Goal: Task Accomplishment & Management: Manage account settings

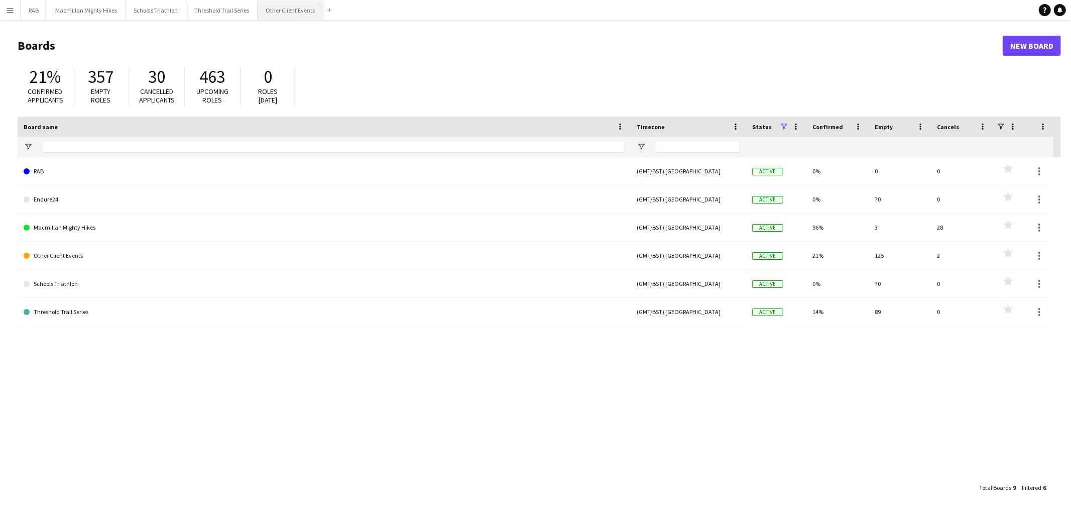
click at [283, 18] on button "Other Client Events Close" at bounding box center [291, 11] width 66 height 20
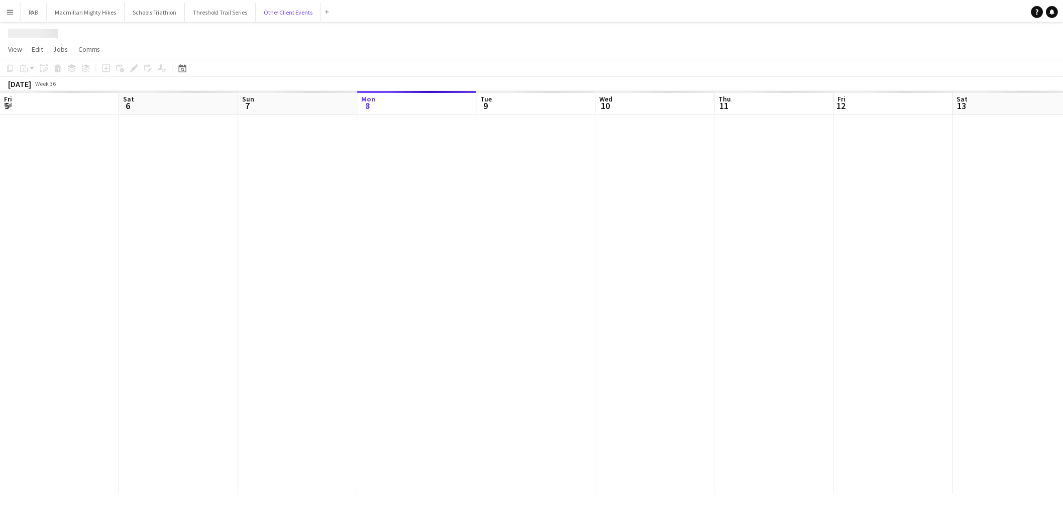
scroll to position [0, 240]
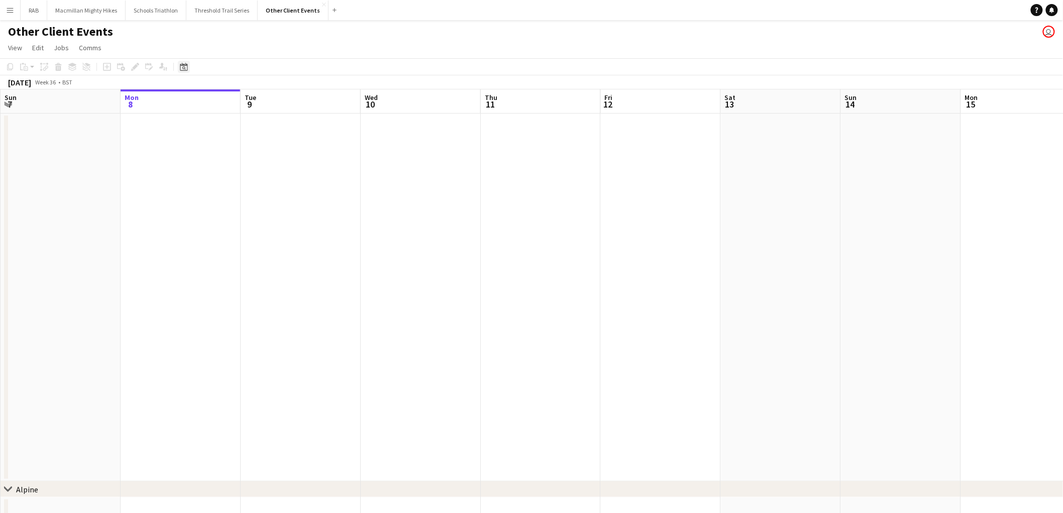
click at [181, 68] on icon "Date picker" at bounding box center [184, 67] width 8 height 8
click at [251, 181] on span "20" at bounding box center [251, 179] width 12 height 12
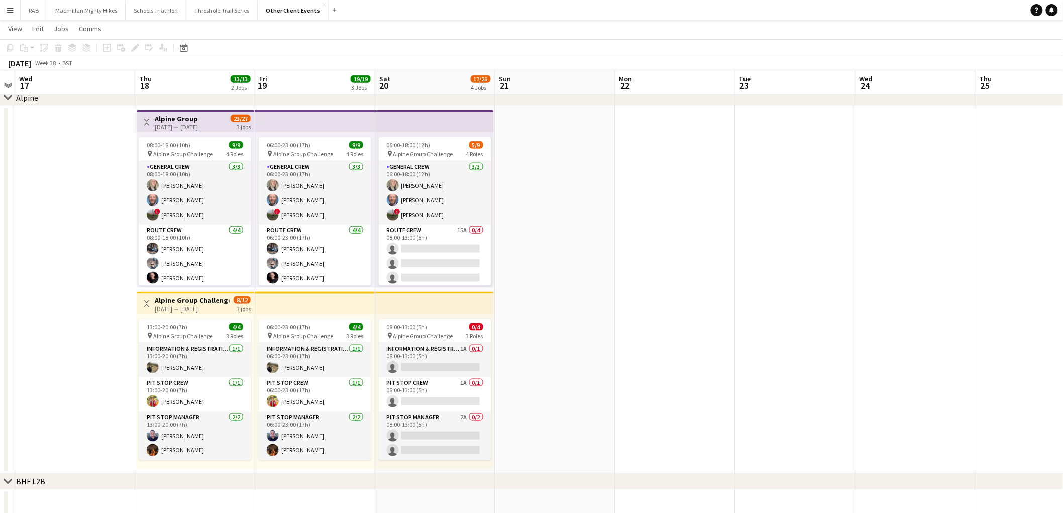
scroll to position [85, 0]
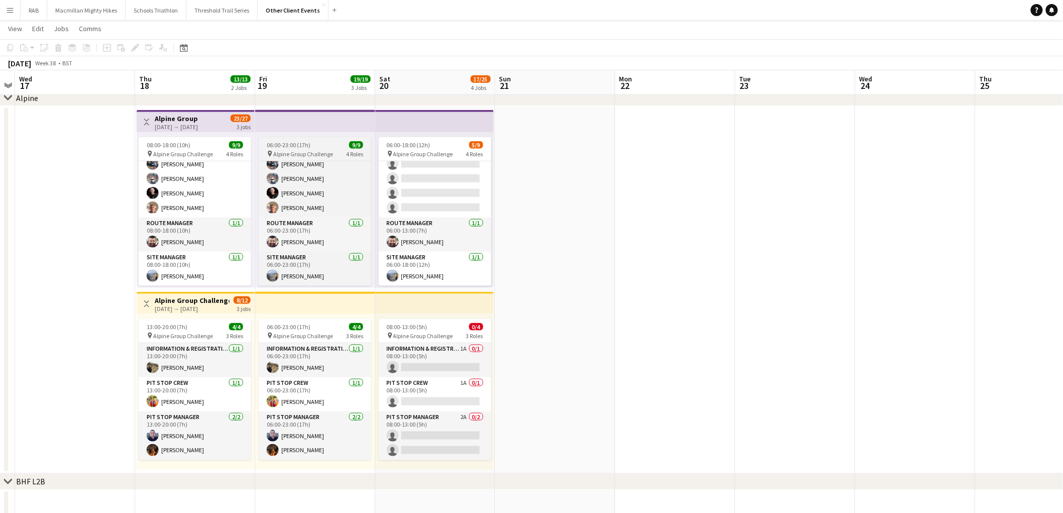
click at [324, 153] on span "Alpine Group Challenge" at bounding box center [303, 154] width 60 height 8
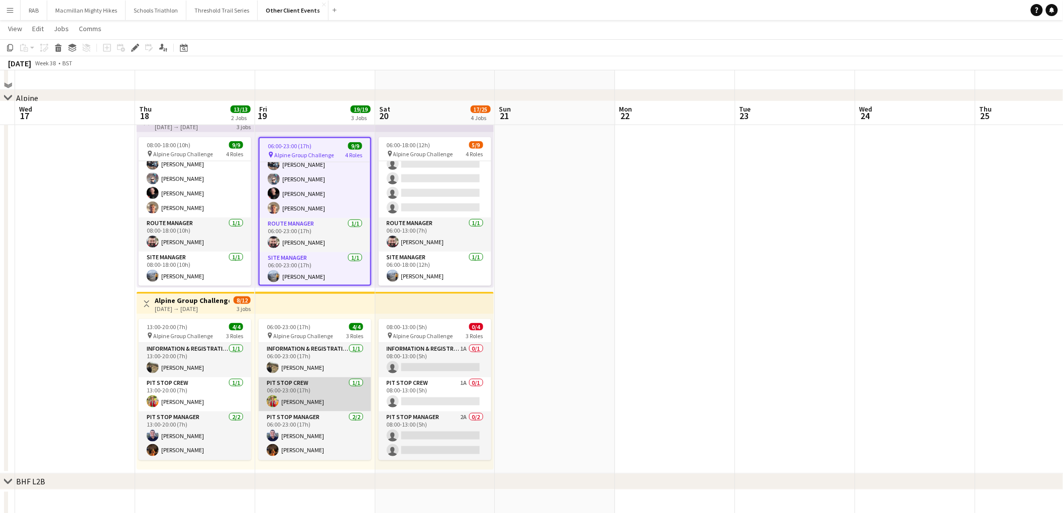
scroll to position [446, 0]
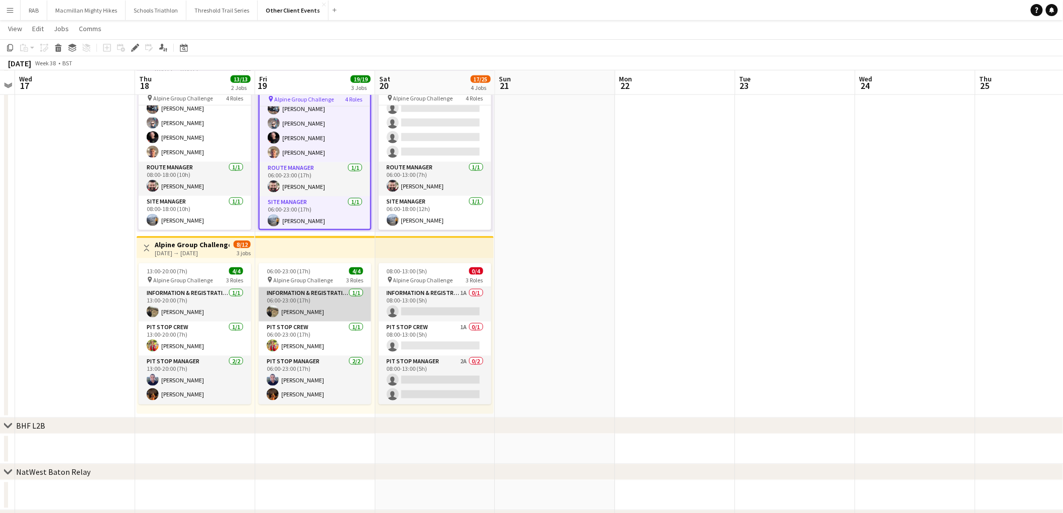
click at [304, 305] on app-card-role "Information & registration crew [DATE] 06:00-23:00 (17h) [PERSON_NAME]" at bounding box center [315, 304] width 113 height 34
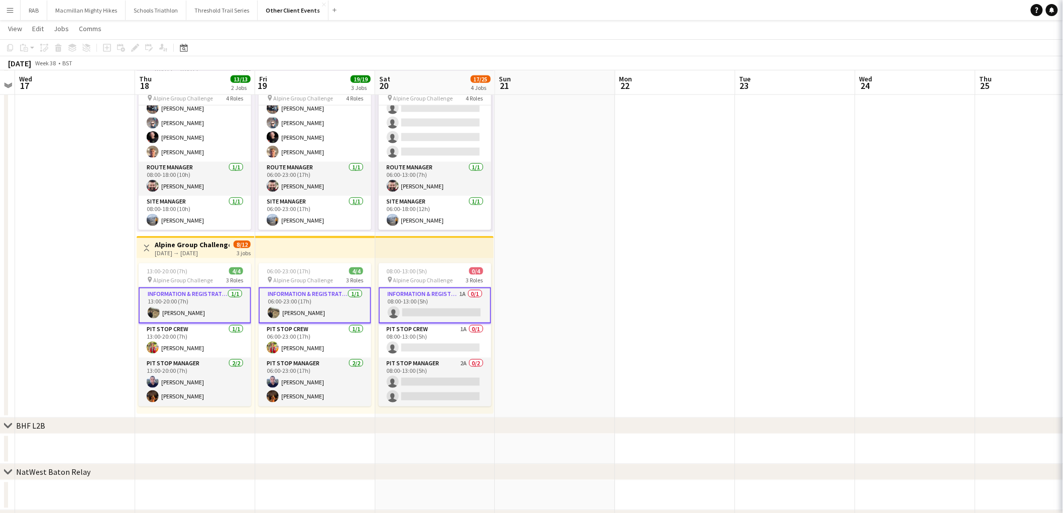
click at [304, 305] on app-card-role "Information & registration crew [DATE] 06:00-23:00 (17h) [PERSON_NAME]" at bounding box center [315, 305] width 113 height 36
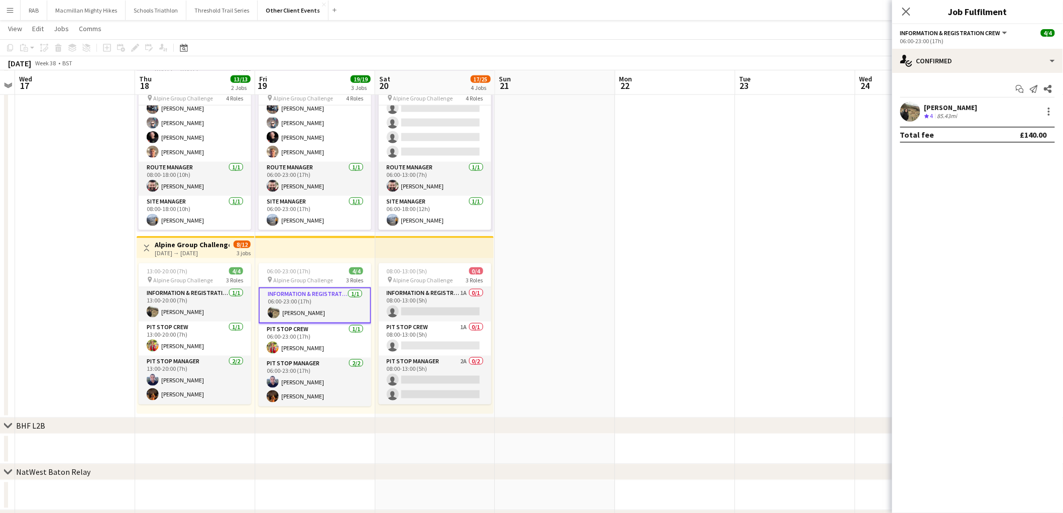
click at [304, 305] on app-card-role "Information & registration crew [DATE] 06:00-23:00 (17h) [PERSON_NAME]" at bounding box center [315, 305] width 113 height 36
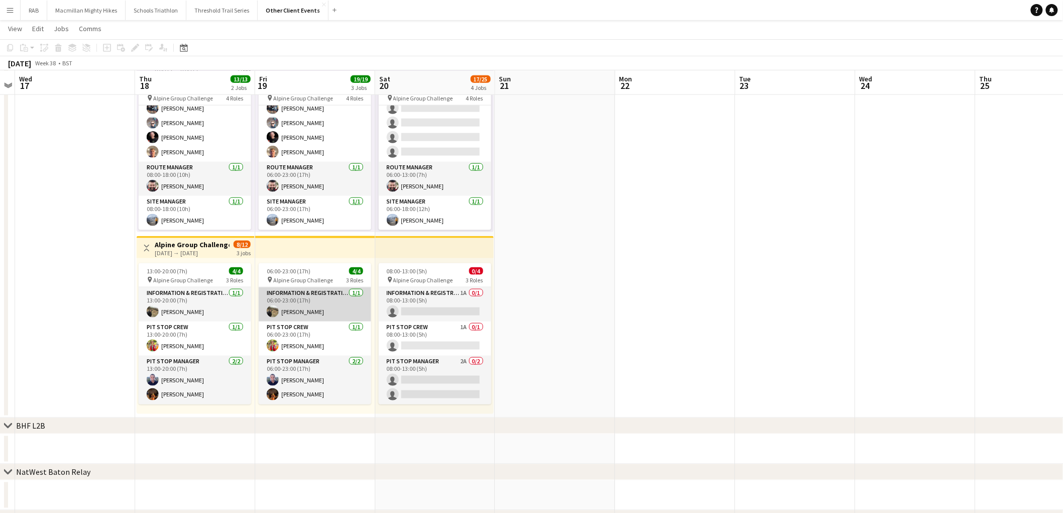
click at [304, 305] on app-card-role "Information & registration crew [DATE] 06:00-23:00 (17h) [PERSON_NAME]" at bounding box center [315, 304] width 113 height 34
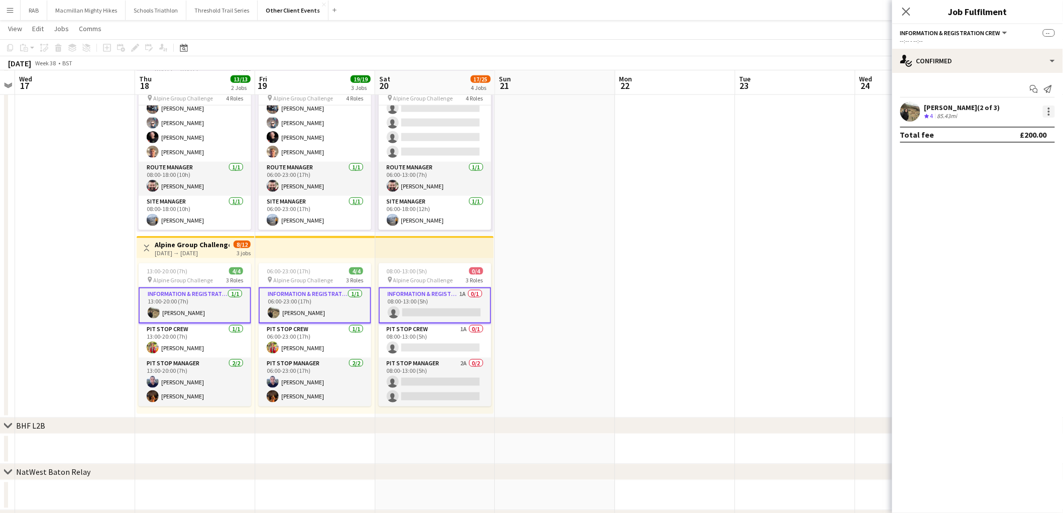
click at [1048, 114] on div at bounding box center [1049, 115] width 2 height 2
click at [1011, 198] on span "Remove" at bounding box center [1000, 202] width 30 height 9
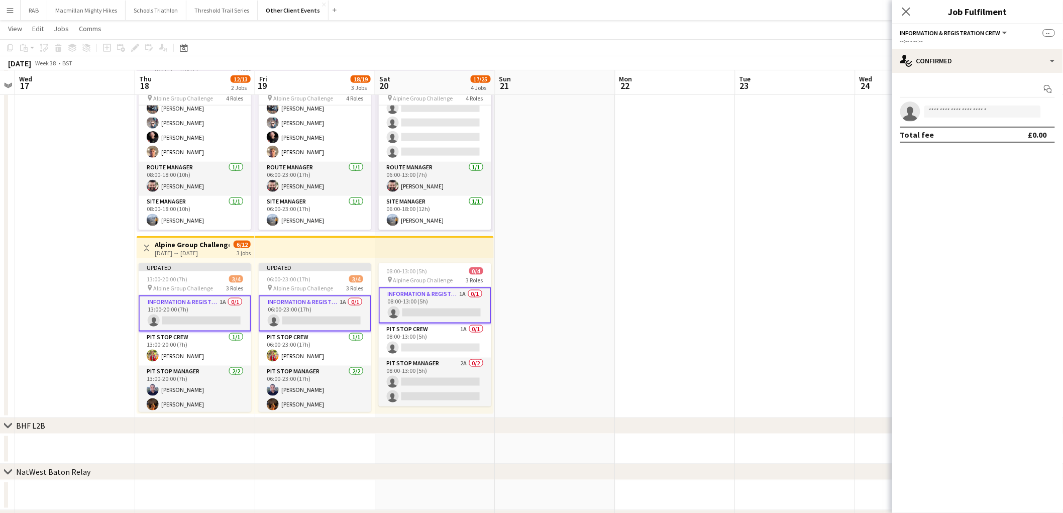
click at [809, 58] on div "[DATE] Week 38 • BST Publish 2 jobs Revert 2 jobs" at bounding box center [531, 63] width 1063 height 14
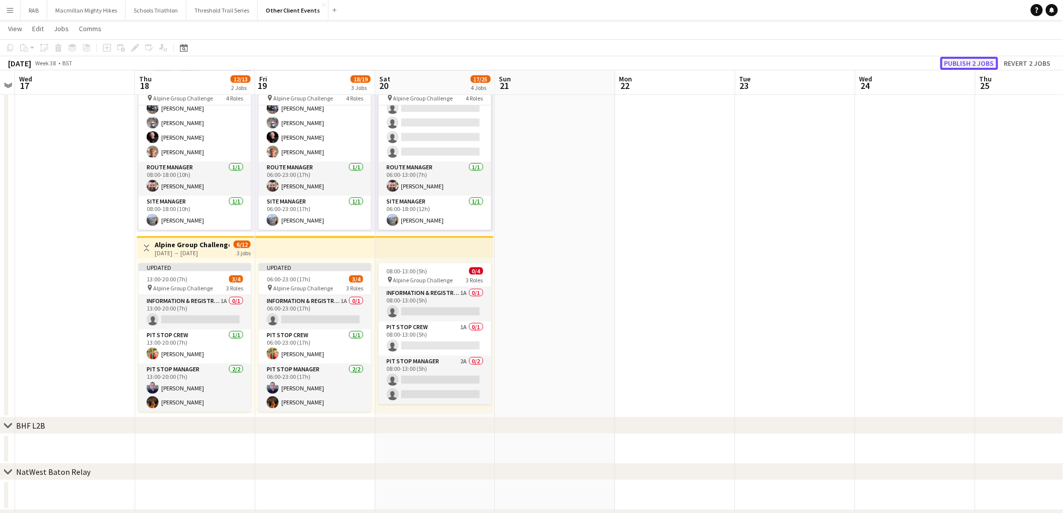
click at [982, 62] on button "Publish 2 jobs" at bounding box center [969, 63] width 58 height 13
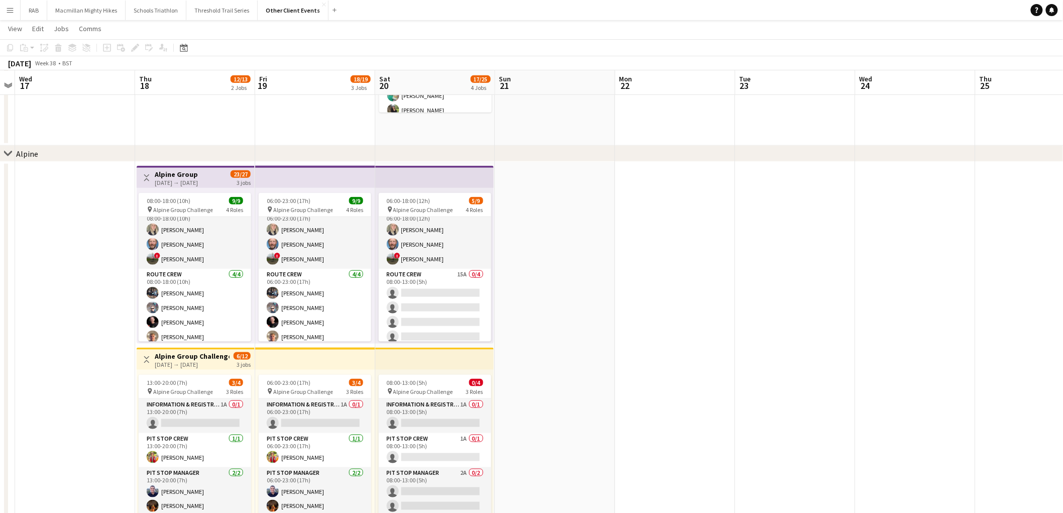
scroll to position [0, 0]
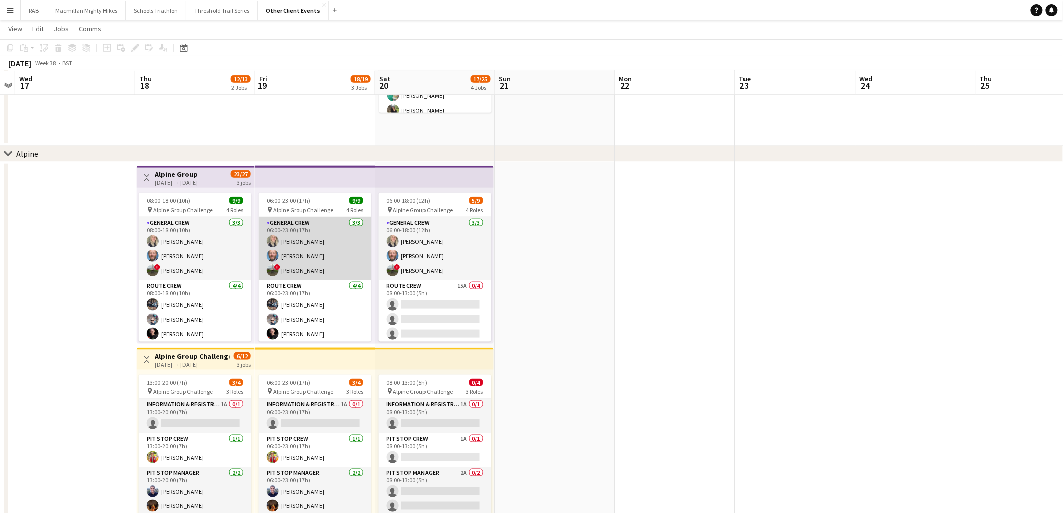
click at [324, 254] on app-card-role "General Crew [DATE] 06:00-23:00 (17h) [PERSON_NAME] [PERSON_NAME] ! [PERSON_NAM…" at bounding box center [315, 248] width 113 height 63
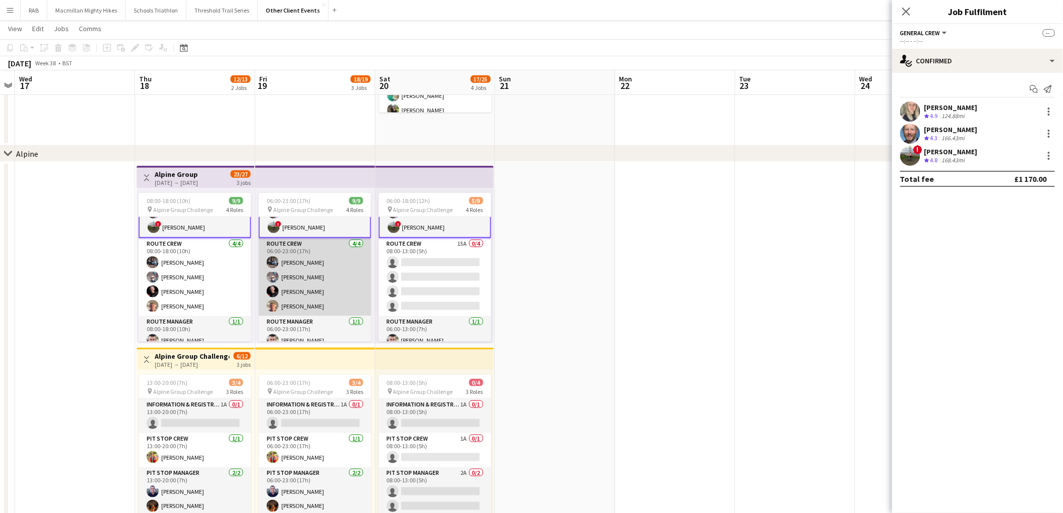
scroll to position [86, 0]
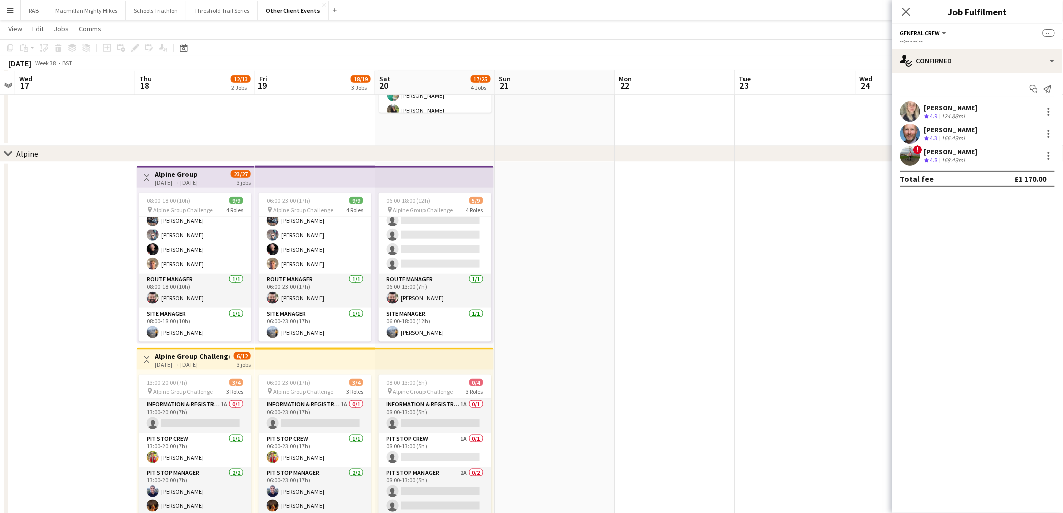
click at [317, 152] on div "chevron-right Alpine" at bounding box center [531, 154] width 1063 height 16
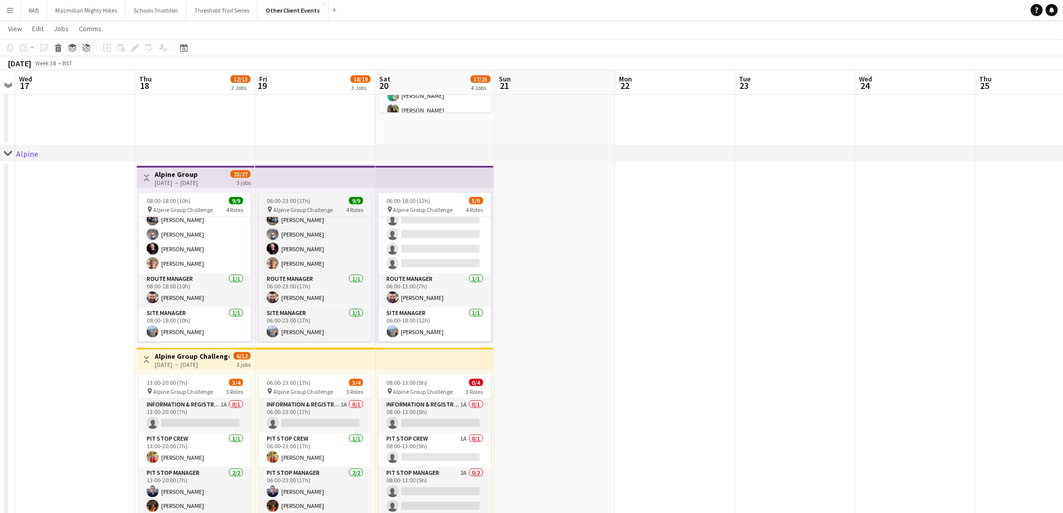
click at [315, 206] on span "Alpine Group Challenge" at bounding box center [303, 210] width 60 height 8
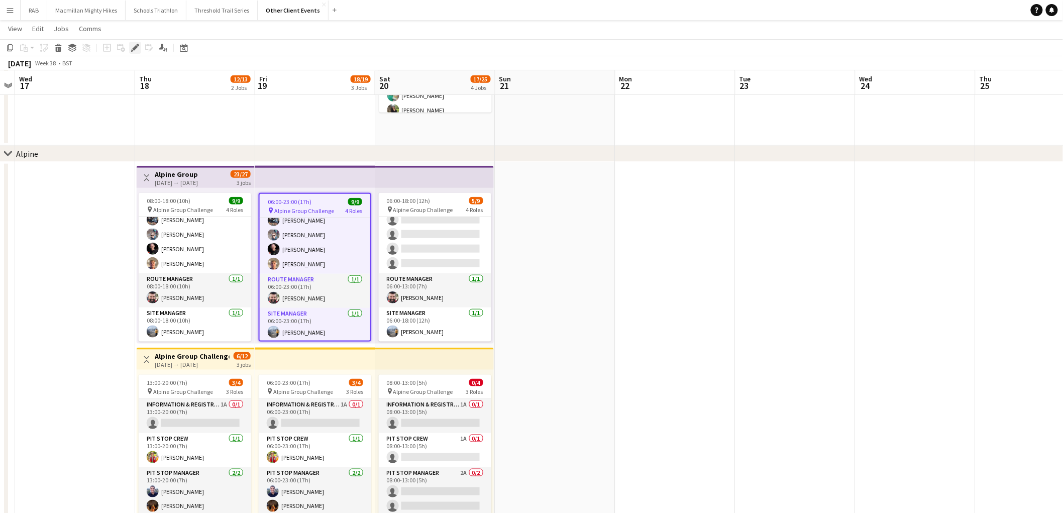
click at [134, 51] on icon "Edit" at bounding box center [135, 48] width 8 height 8
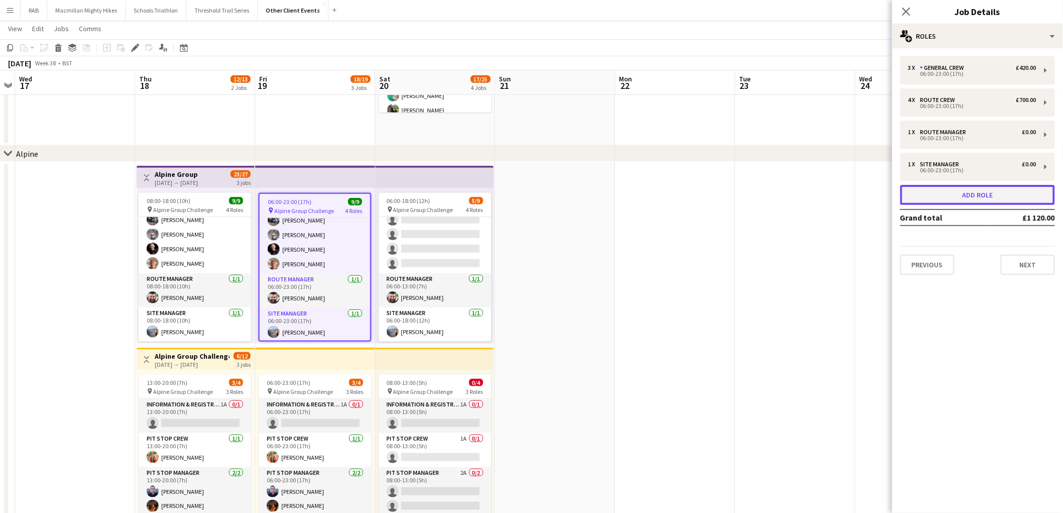
click at [975, 197] on button "Add role" at bounding box center [977, 195] width 155 height 20
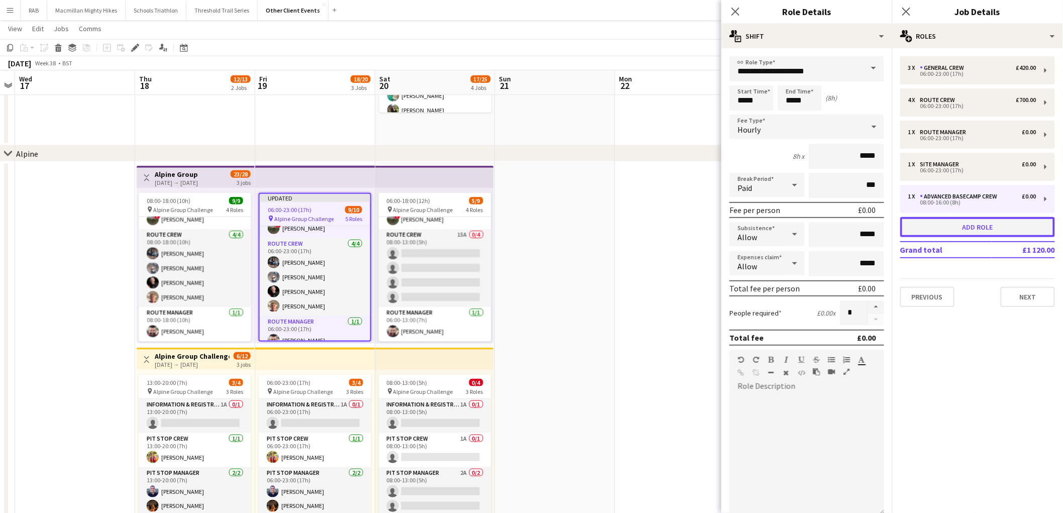
scroll to position [119, 0]
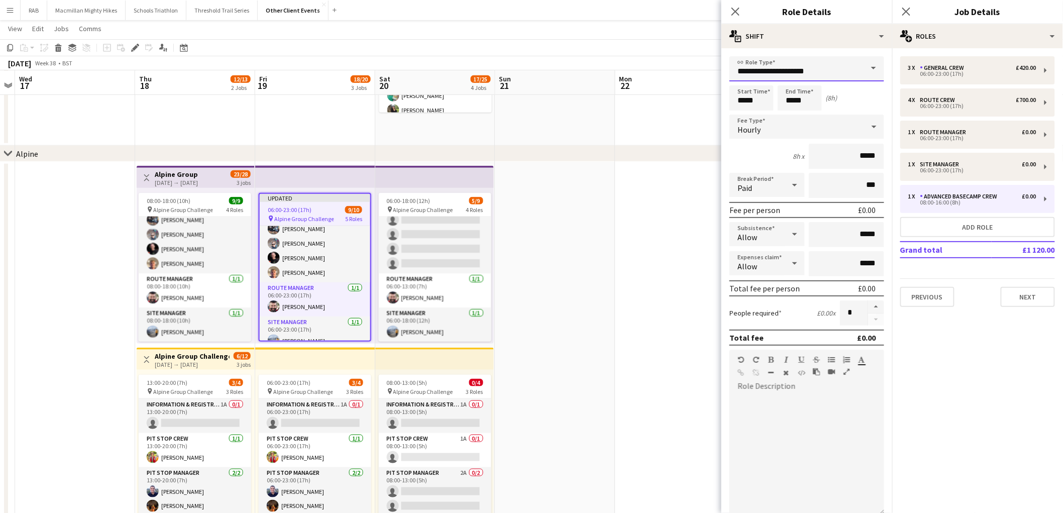
click at [833, 69] on input "**********" at bounding box center [806, 68] width 155 height 25
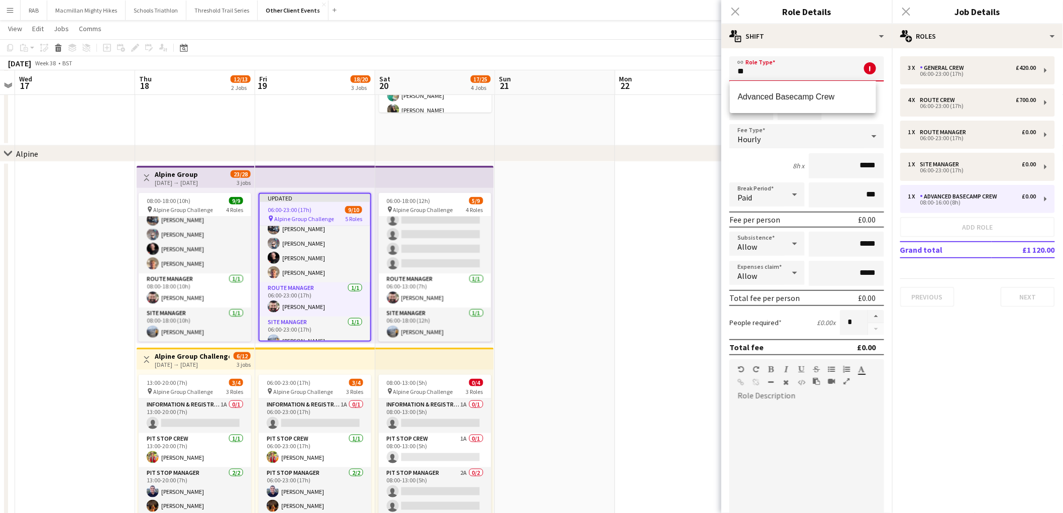
type input "*"
click at [809, 91] on mat-option "General Crew" at bounding box center [803, 97] width 146 height 24
type input "**********"
type input "*******"
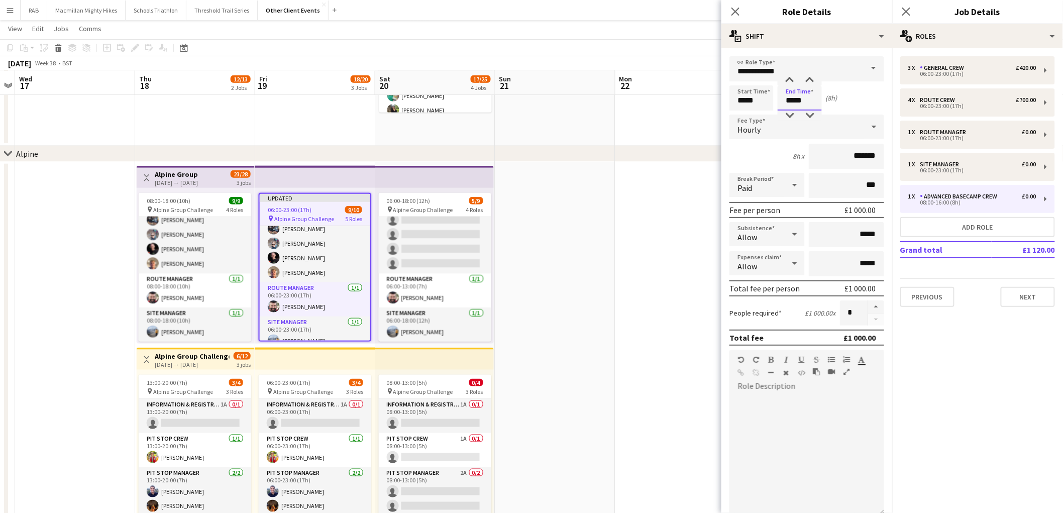
click at [807, 97] on input "*****" at bounding box center [799, 97] width 44 height 25
click at [789, 79] on div at bounding box center [789, 80] width 20 height 10
type input "*****"
click at [789, 79] on div at bounding box center [789, 80] width 20 height 10
click at [785, 180] on div at bounding box center [795, 185] width 20 height 20
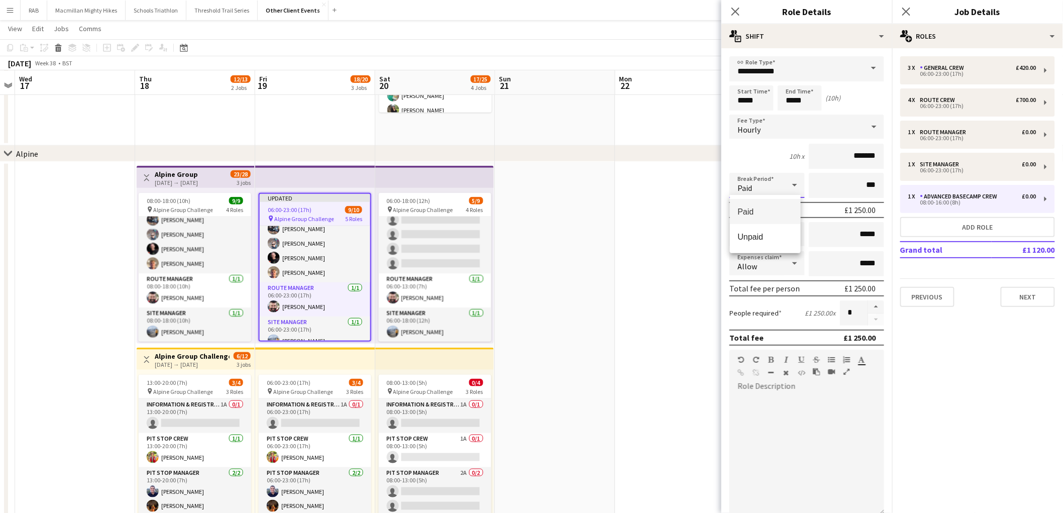
click at [769, 122] on div at bounding box center [531, 256] width 1063 height 513
click at [775, 131] on div "Hourly" at bounding box center [796, 127] width 135 height 24
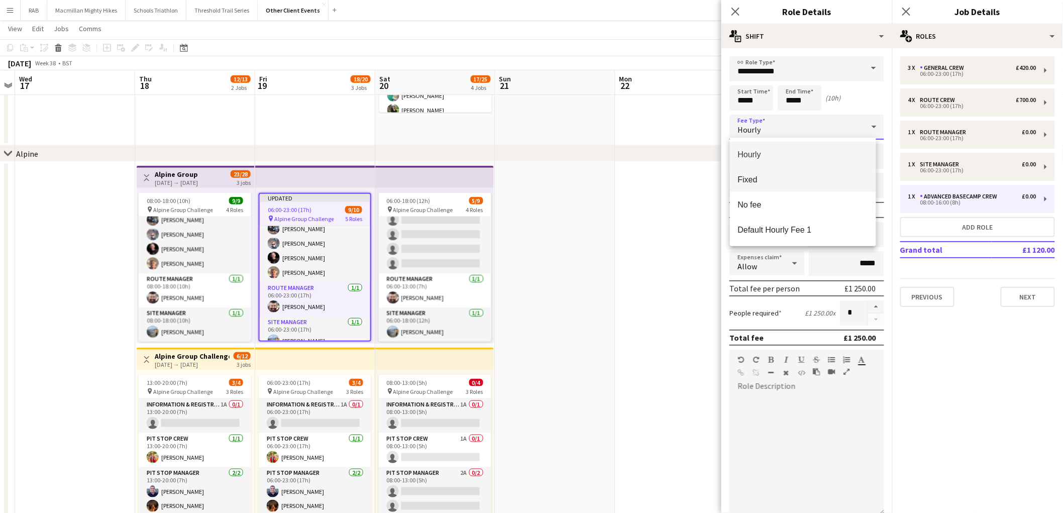
click at [769, 176] on span "Fixed" at bounding box center [803, 180] width 130 height 10
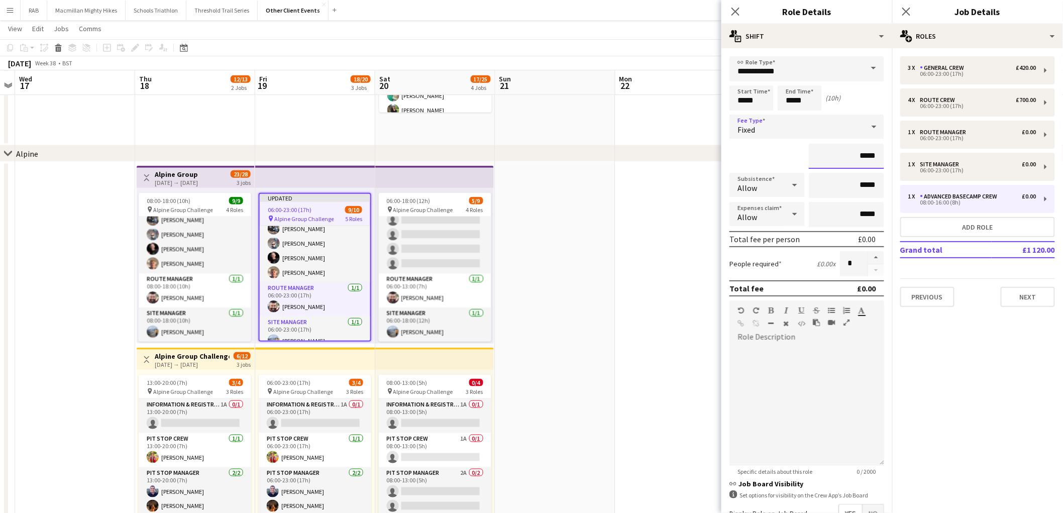
click at [843, 155] on input "*****" at bounding box center [846, 156] width 75 height 25
type input "*******"
click at [767, 147] on div "*******" at bounding box center [806, 156] width 155 height 25
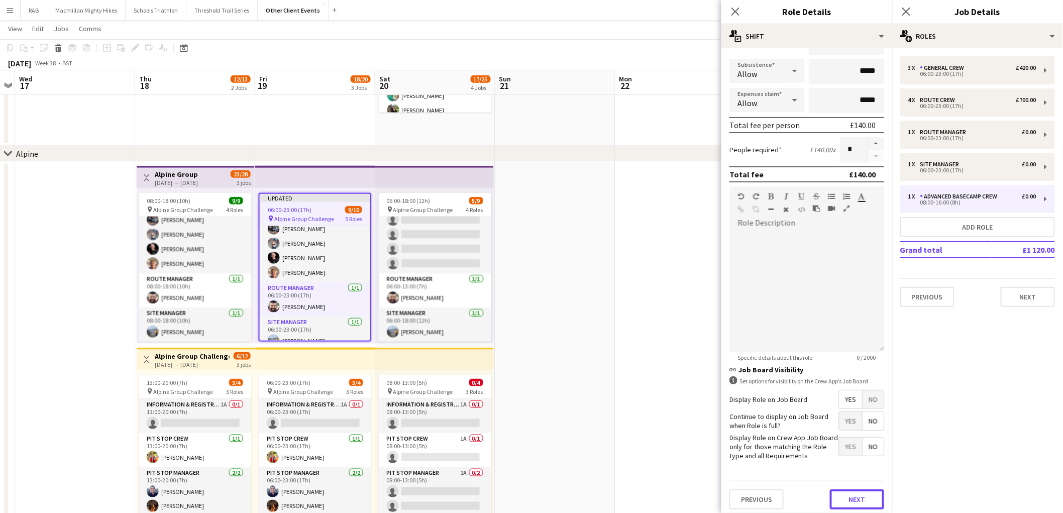
click at [845, 491] on button "Next" at bounding box center [857, 499] width 54 height 20
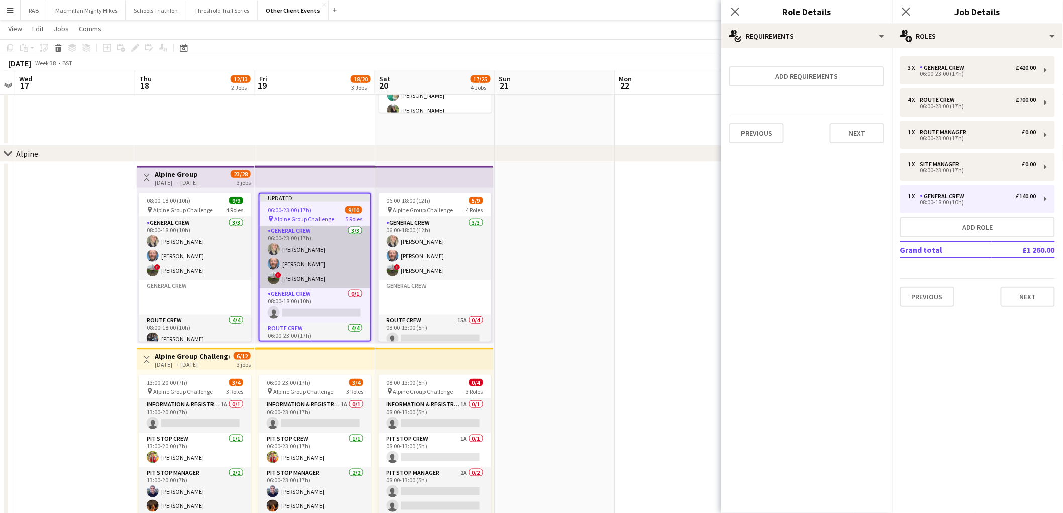
scroll to position [0, 0]
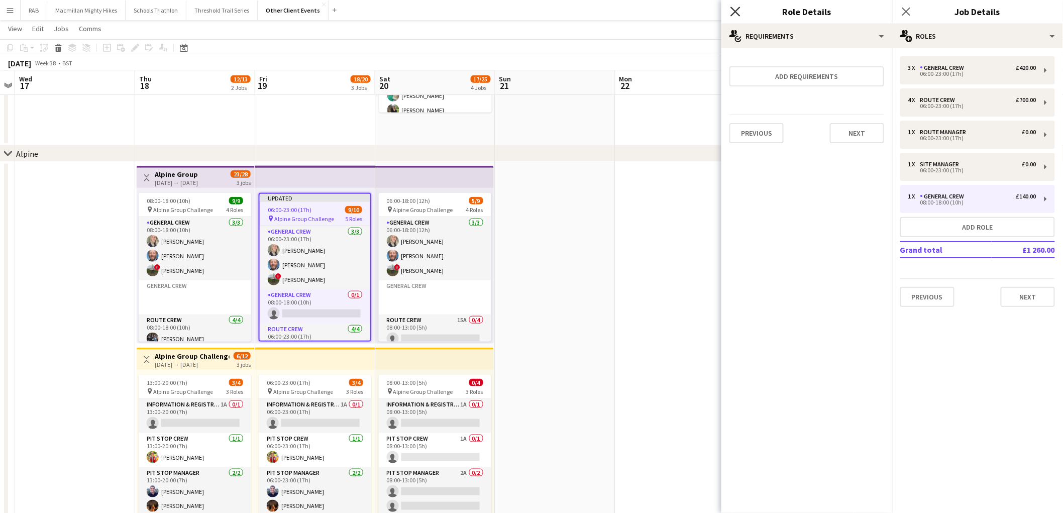
click at [733, 13] on icon "Close pop-in" at bounding box center [735, 12] width 10 height 10
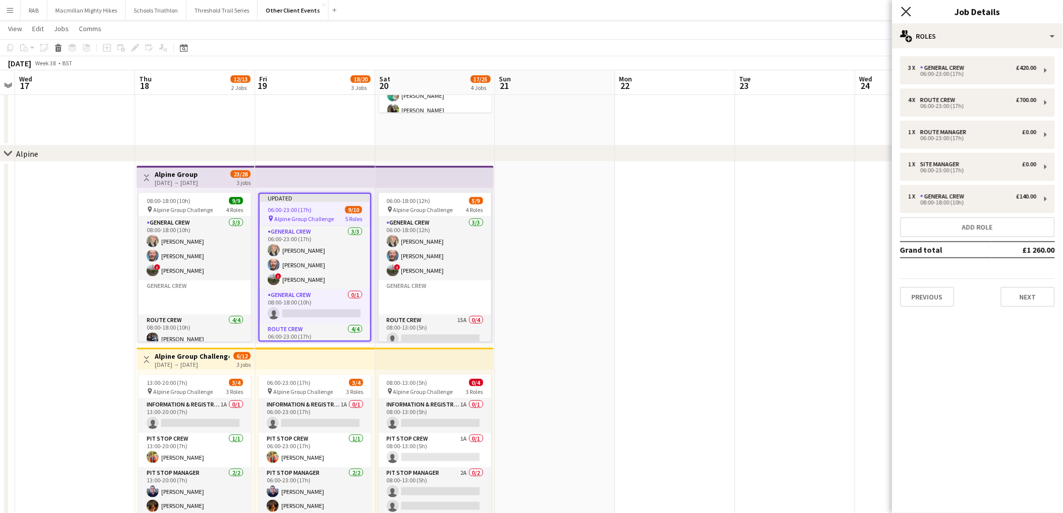
click at [909, 10] on icon "Close pop-in" at bounding box center [906, 12] width 10 height 10
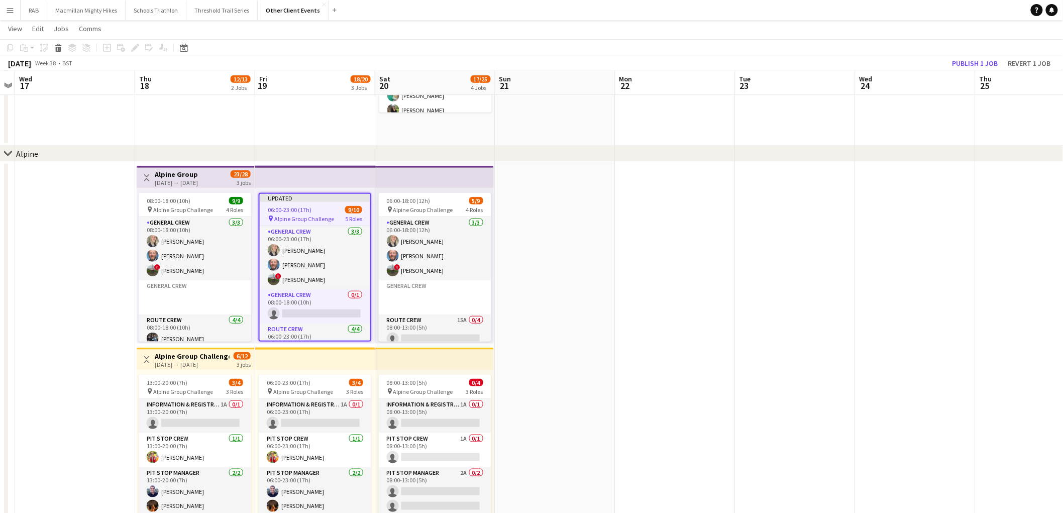
click at [549, 151] on div "chevron-right Alpine" at bounding box center [531, 154] width 1063 height 16
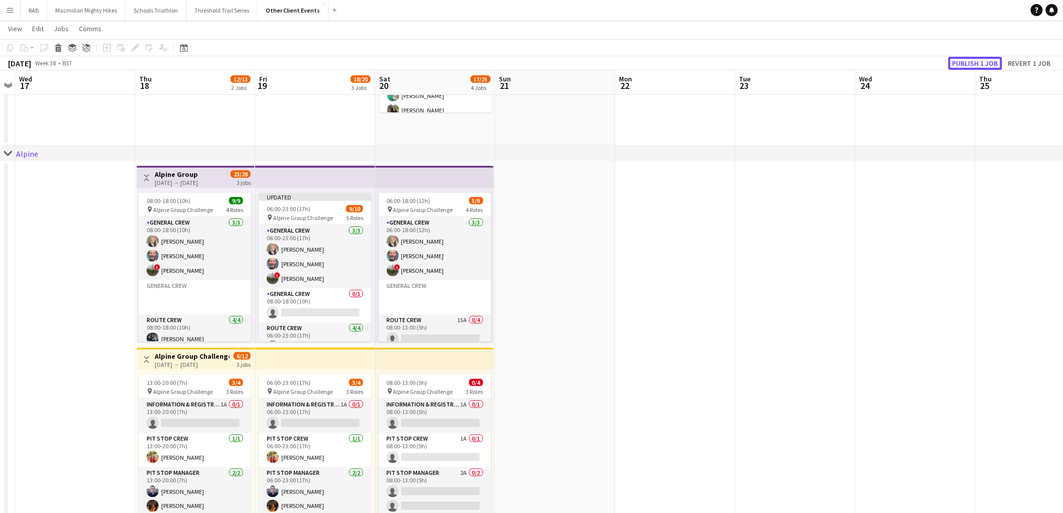
click at [969, 64] on button "Publish 1 job" at bounding box center [975, 63] width 54 height 13
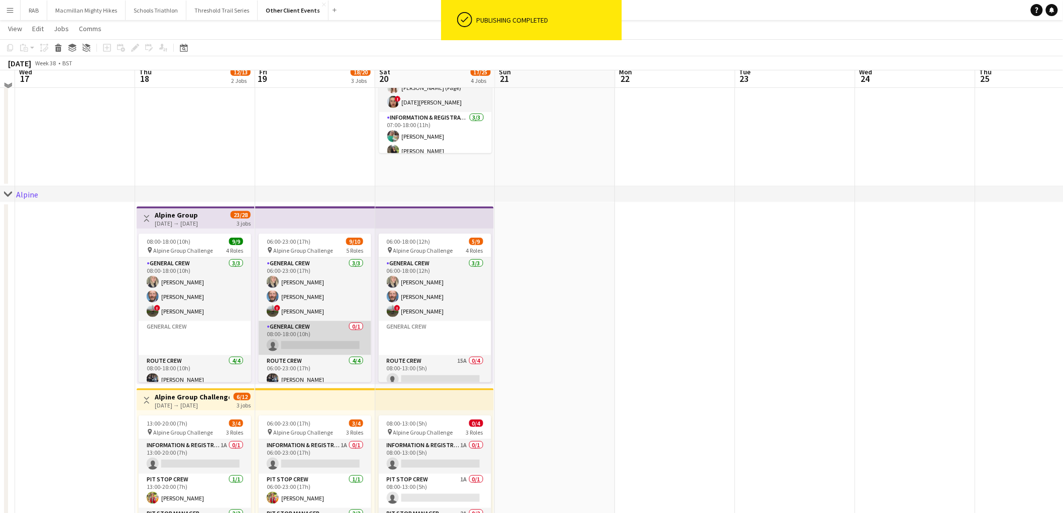
scroll to position [279, 0]
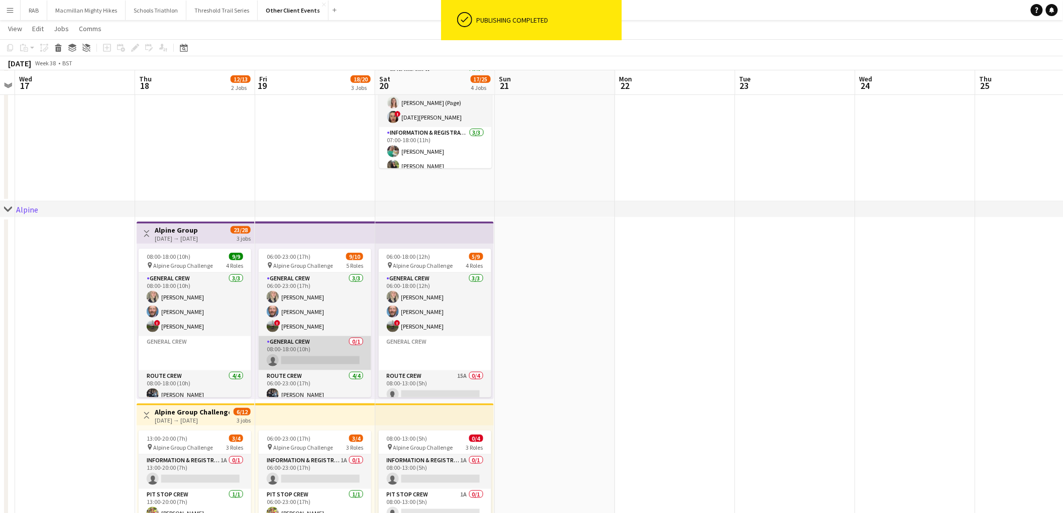
click at [290, 343] on app-card-role "General Crew 0/1 08:00-18:00 (10h) single-neutral-actions" at bounding box center [315, 353] width 113 height 34
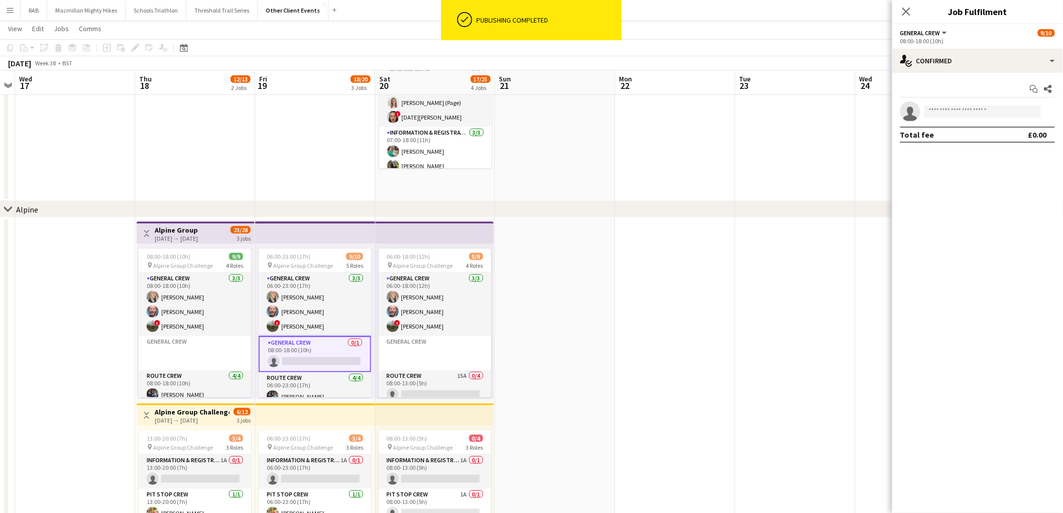
click at [948, 104] on app-invite-slot "single-neutral-actions" at bounding box center [977, 111] width 171 height 20
click at [950, 109] on input at bounding box center [982, 111] width 117 height 12
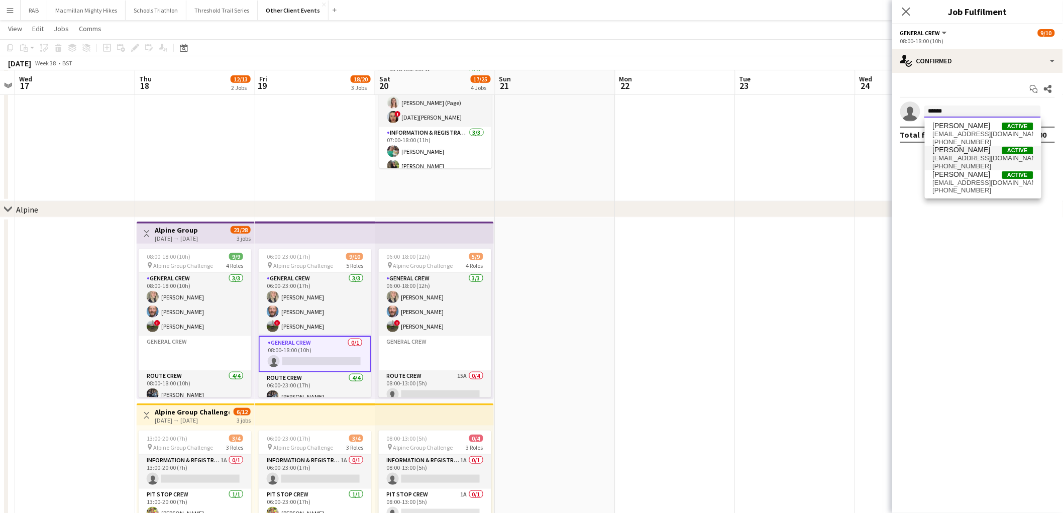
type input "******"
click at [957, 153] on span "[PERSON_NAME]" at bounding box center [962, 150] width 58 height 9
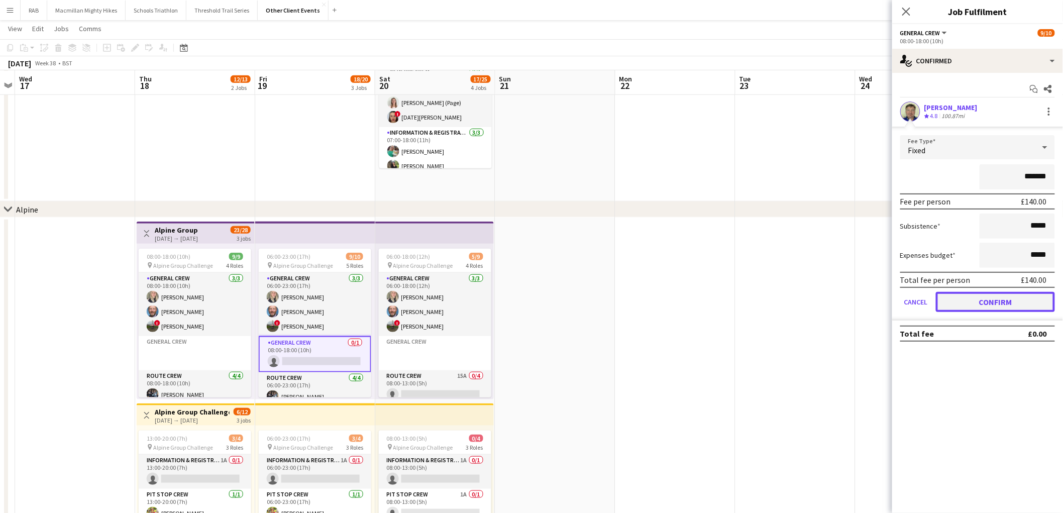
click at [1020, 301] on button "Confirm" at bounding box center [995, 302] width 119 height 20
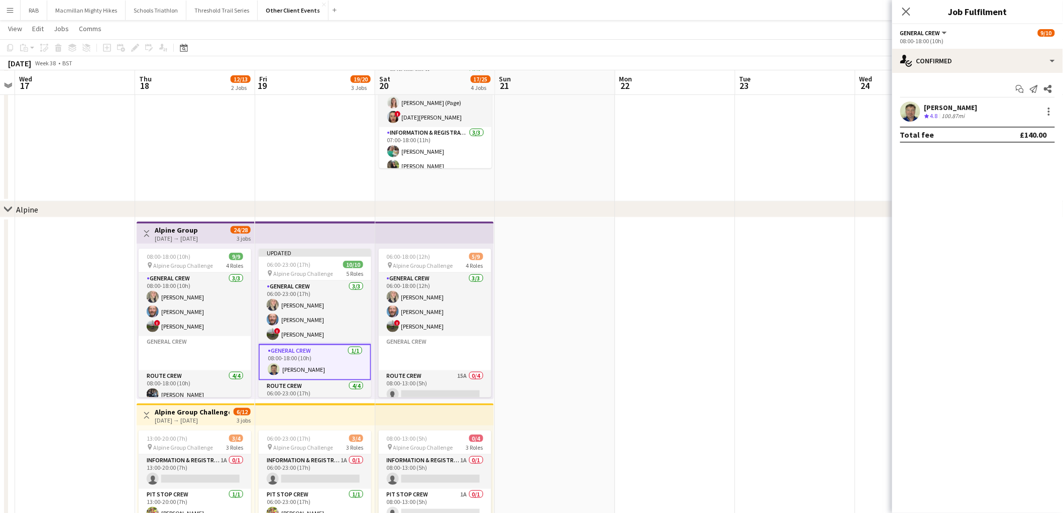
click at [602, 204] on div "chevron-right Alpine" at bounding box center [531, 209] width 1063 height 16
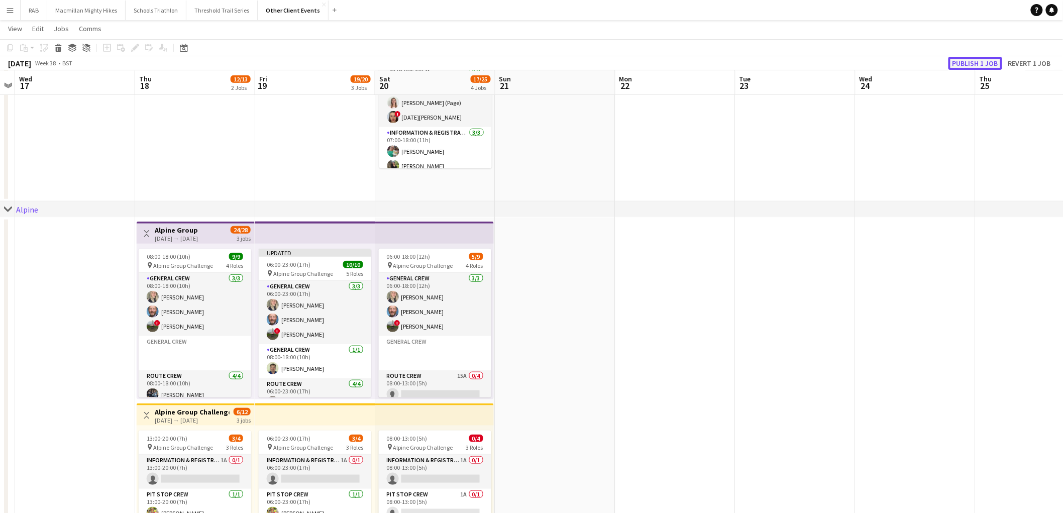
click at [977, 60] on button "Publish 1 job" at bounding box center [975, 63] width 54 height 13
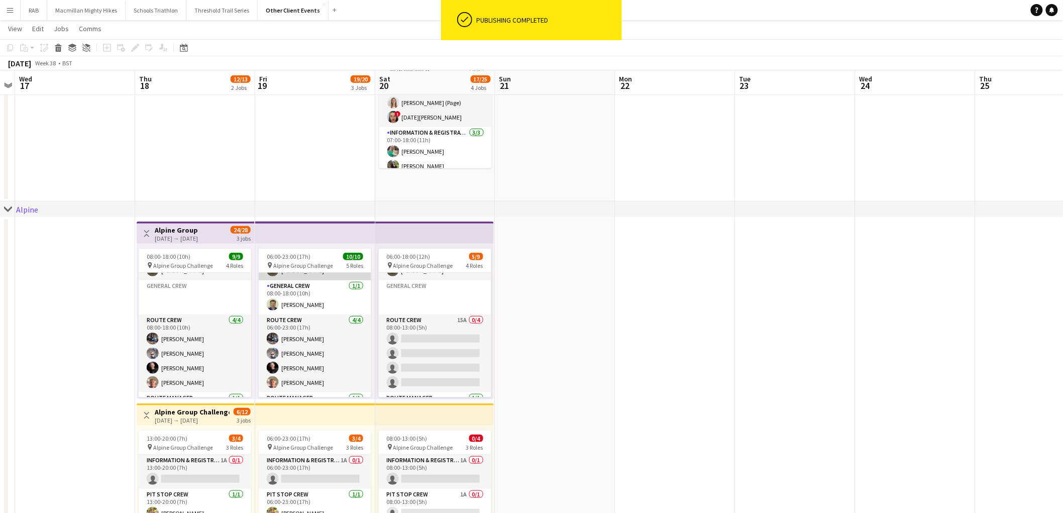
scroll to position [111, 0]
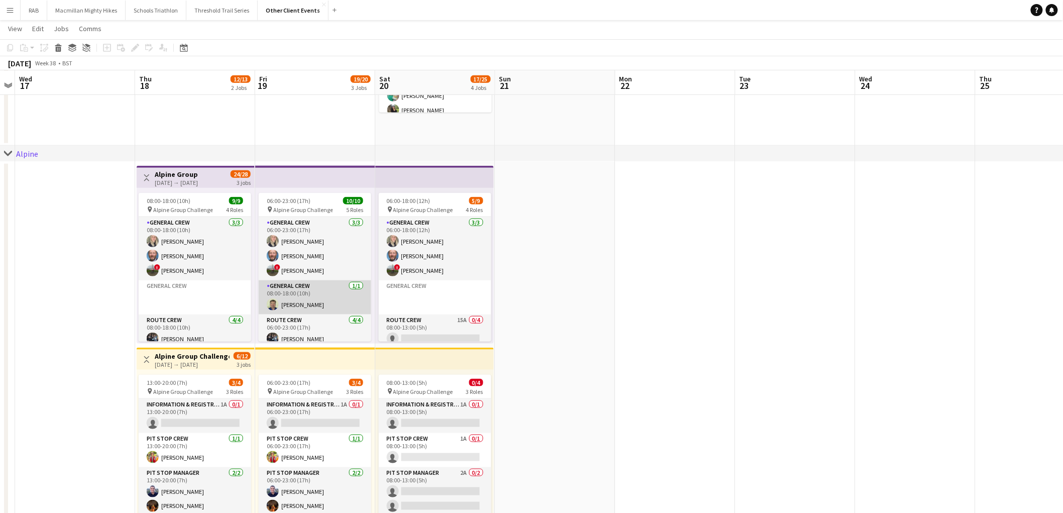
click at [282, 298] on app-card-role "General Crew [DATE] 08:00-18:00 (10h) [PERSON_NAME]" at bounding box center [315, 297] width 113 height 34
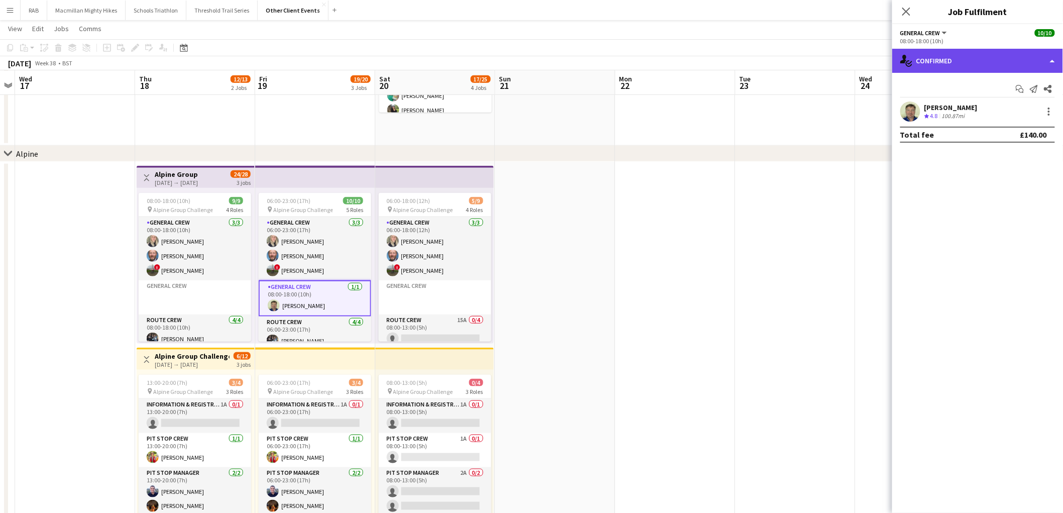
click at [1023, 60] on div "single-neutral-actions-check-2 Confirmed" at bounding box center [977, 61] width 171 height 24
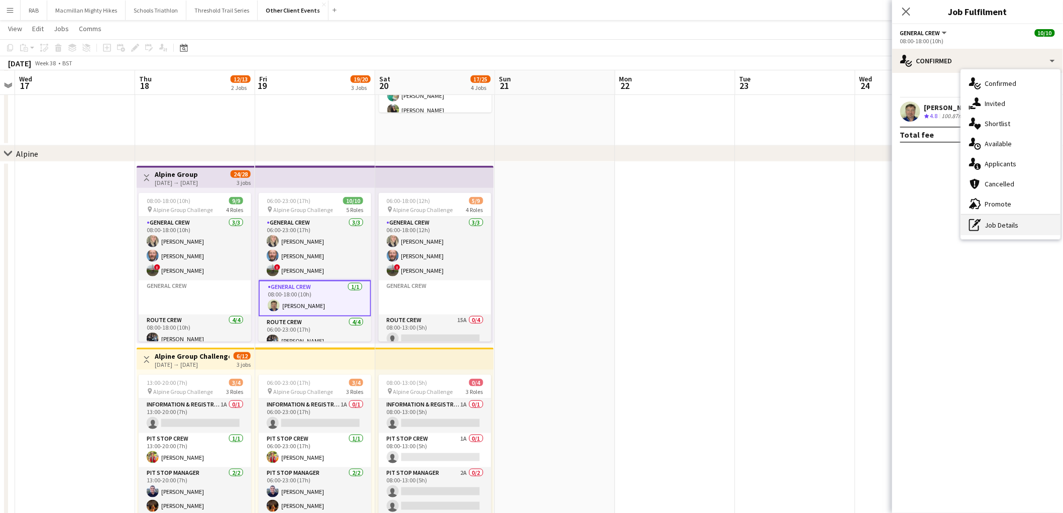
click at [1010, 228] on div "pen-write Job Details" at bounding box center [1010, 225] width 99 height 20
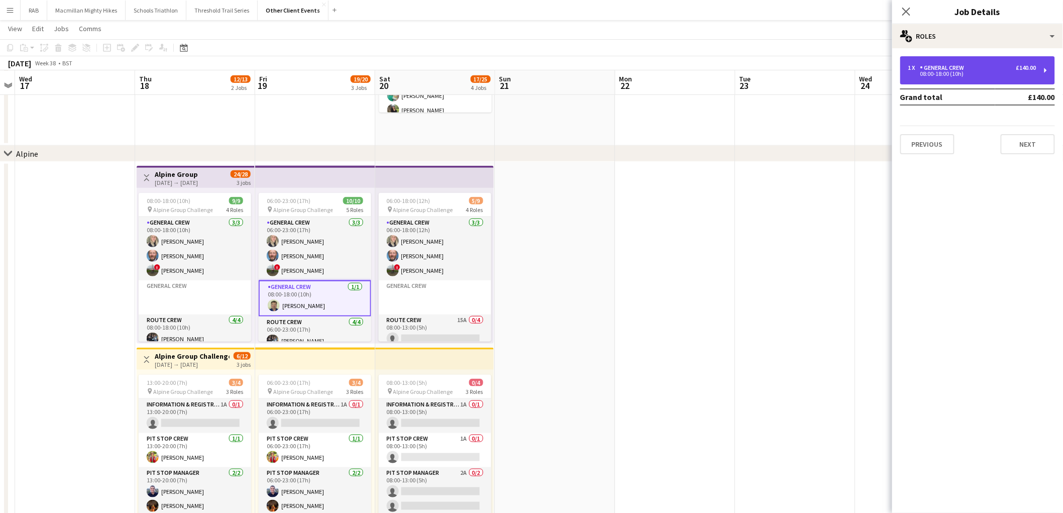
click at [959, 63] on div "1 x General Crew £140.00 08:00-18:00 (10h)" at bounding box center [977, 70] width 155 height 28
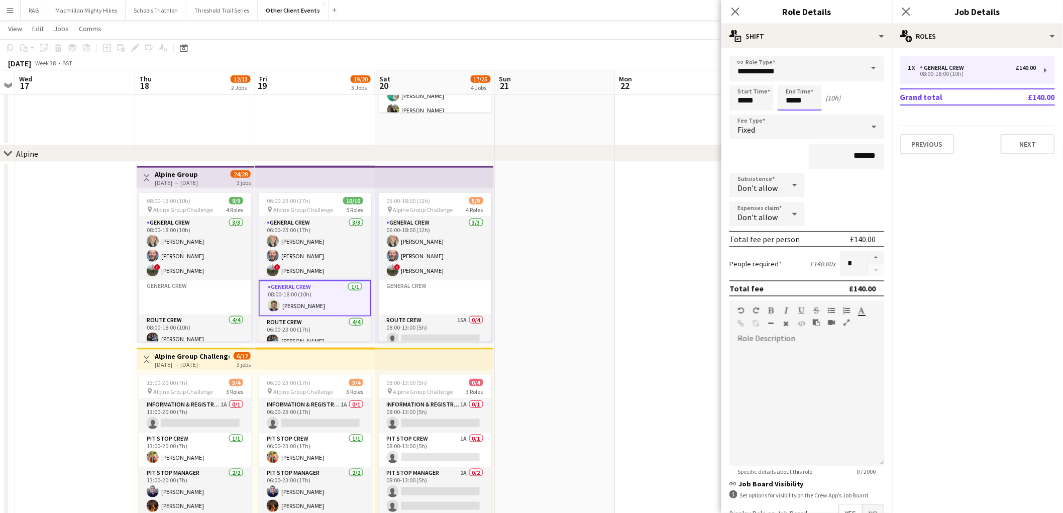
click at [809, 103] on input "*****" at bounding box center [799, 97] width 44 height 25
click at [791, 79] on div at bounding box center [789, 80] width 20 height 10
type input "*****"
click at [791, 79] on div at bounding box center [789, 80] width 20 height 10
click at [862, 103] on div "Start Time ***** End Time ***** (12h)" at bounding box center [806, 97] width 155 height 25
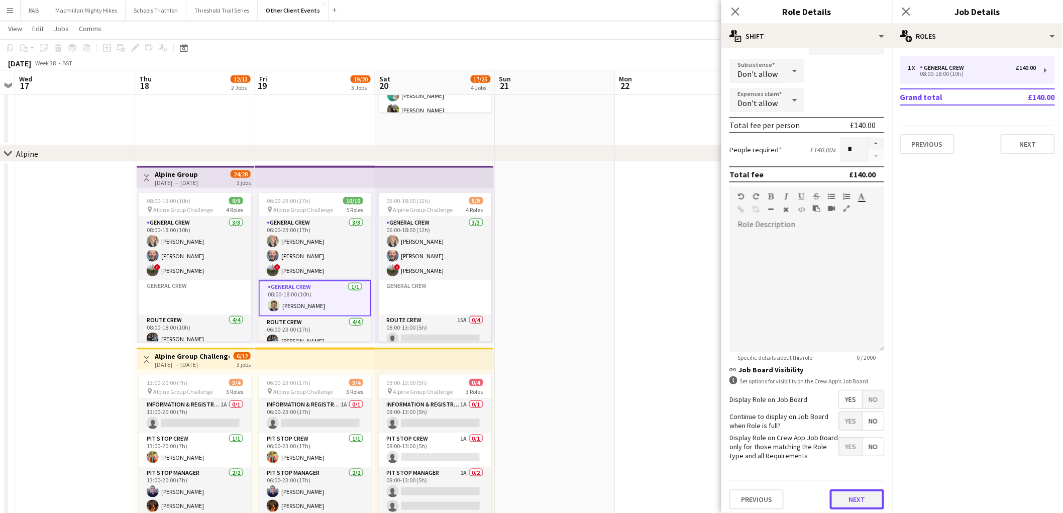
click at [850, 499] on button "Next" at bounding box center [857, 499] width 54 height 20
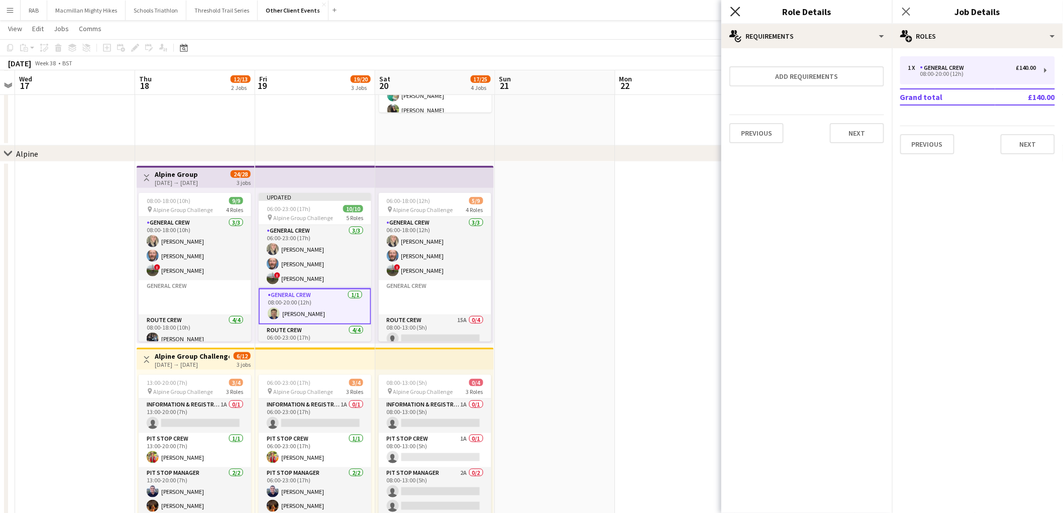
click at [735, 12] on icon at bounding box center [735, 12] width 10 height 10
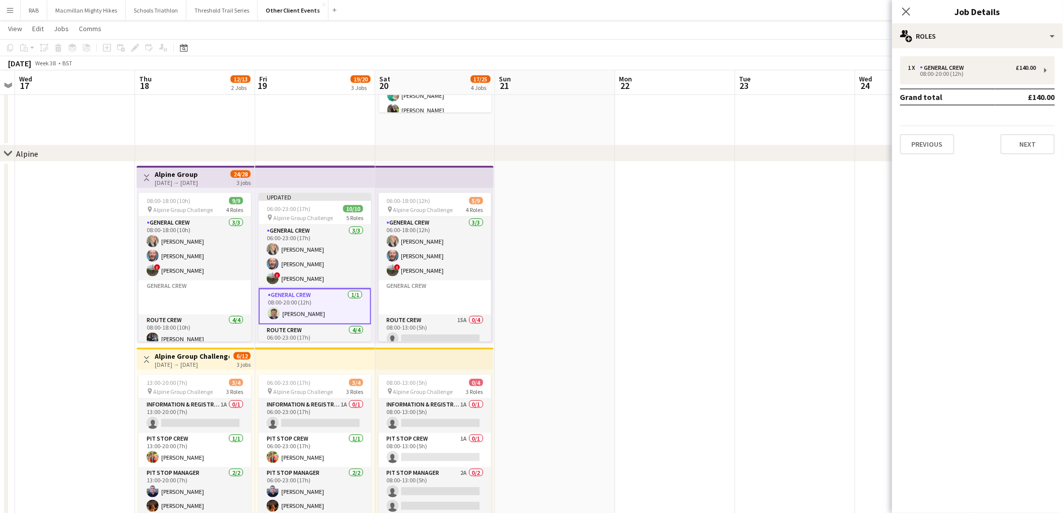
drag, startPoint x: 715, startPoint y: 154, endPoint x: 739, endPoint y: 147, distance: 25.1
click at [715, 154] on div "chevron-right Alpine" at bounding box center [531, 154] width 1063 height 16
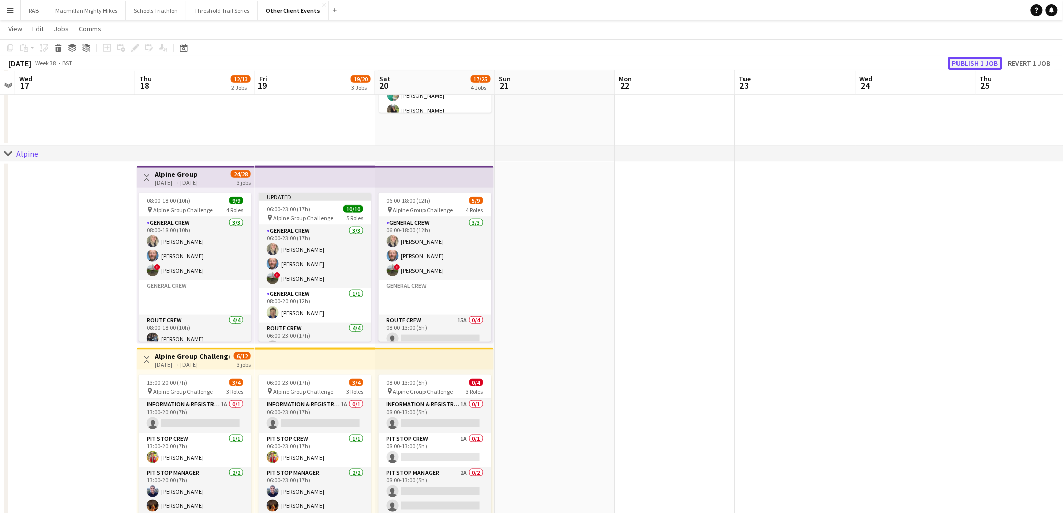
click at [987, 64] on button "Publish 1 job" at bounding box center [975, 63] width 54 height 13
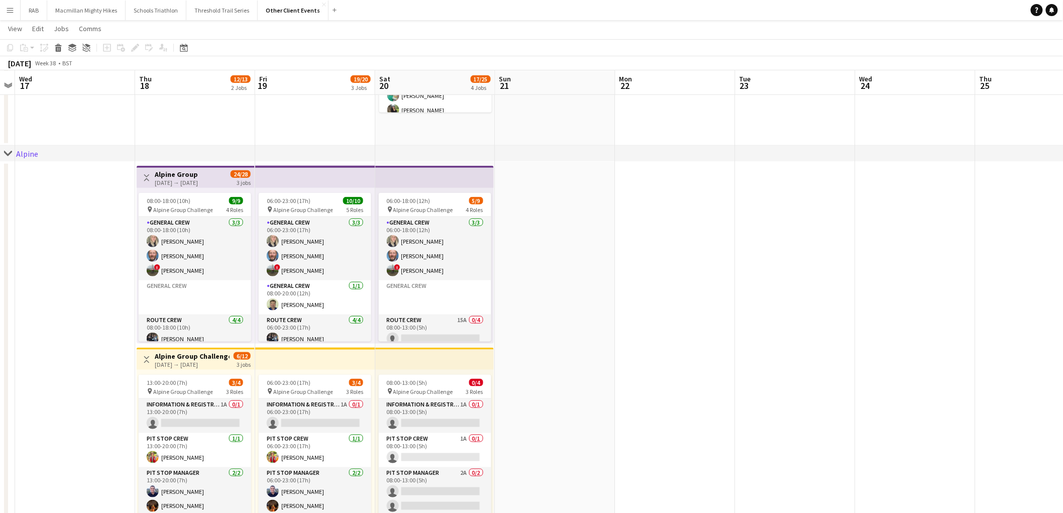
click at [376, 146] on div "chevron-right Alpine" at bounding box center [531, 154] width 1063 height 16
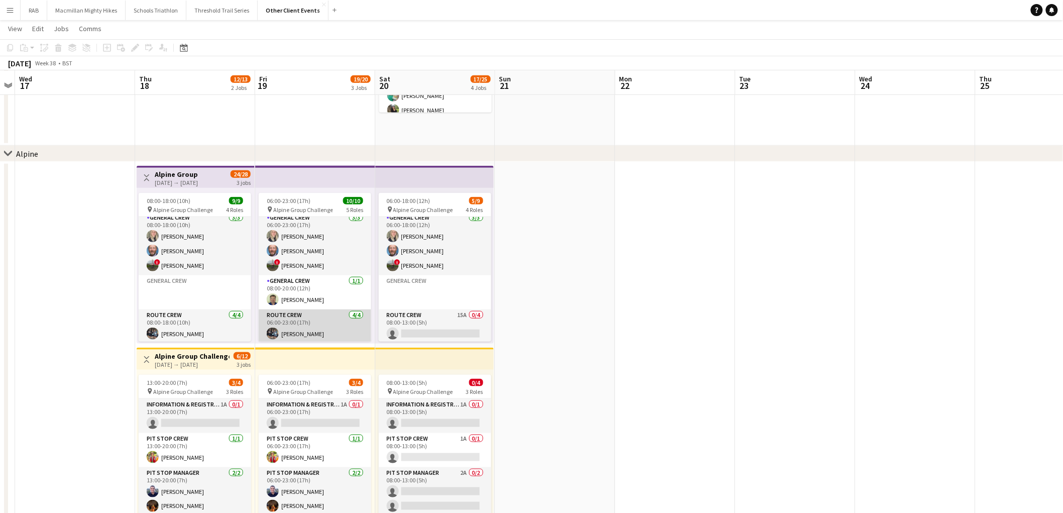
scroll to position [0, 0]
